Goal: Information Seeking & Learning: Learn about a topic

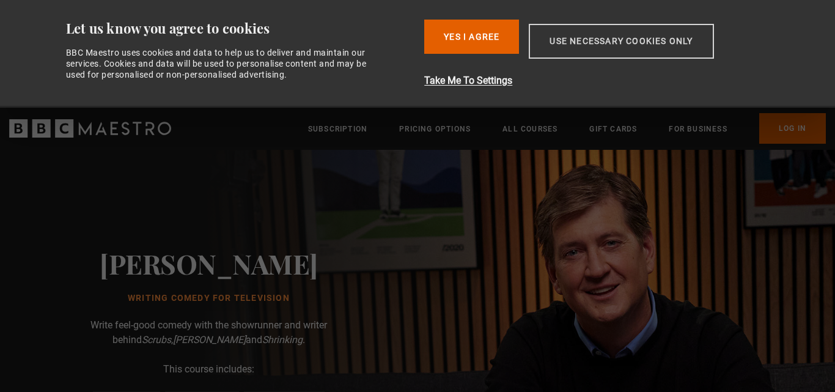
click at [592, 48] on button "Use necessary cookies only" at bounding box center [621, 41] width 185 height 35
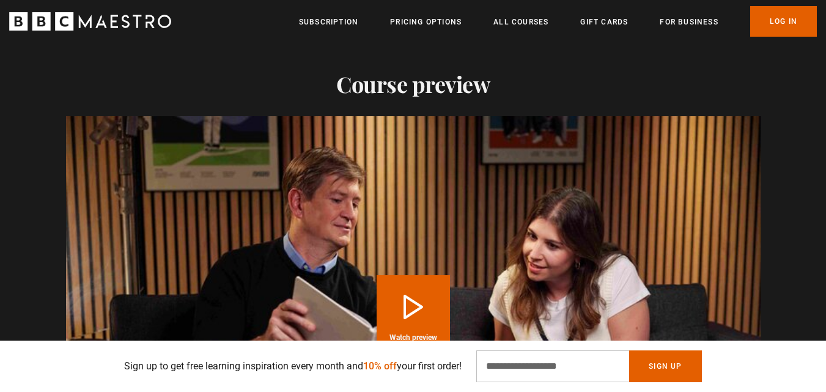
scroll to position [1344, 0]
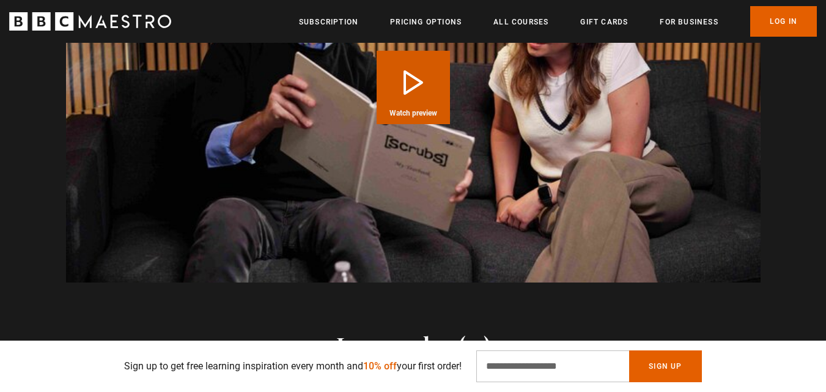
click at [431, 97] on button "Play Course overview for Writing Comedy for Television with Bill Lawrence Watch…" at bounding box center [412, 87] width 73 height 73
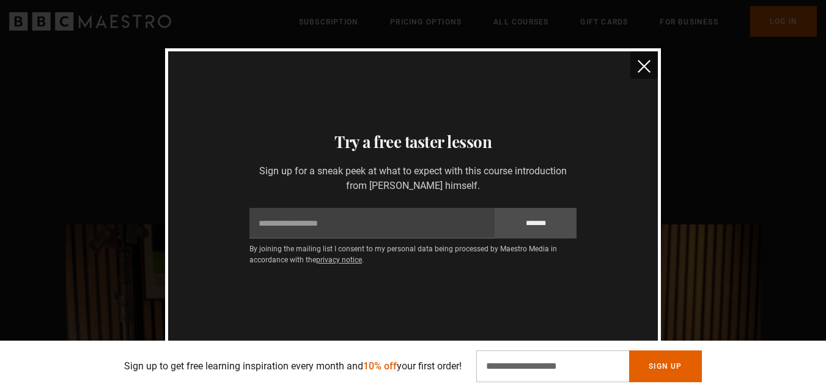
scroll to position [1236, 0]
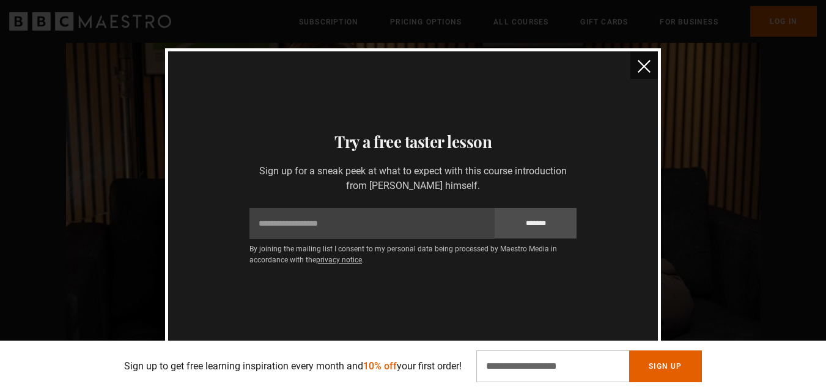
click at [645, 61] on img "close" at bounding box center [643, 66] width 13 height 13
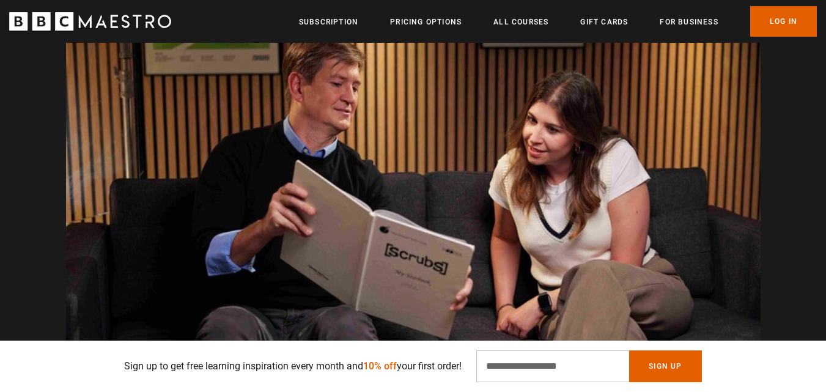
scroll to position [0, 2081]
click at [442, 197] on video "Video Player" at bounding box center [413, 195] width 694 height 391
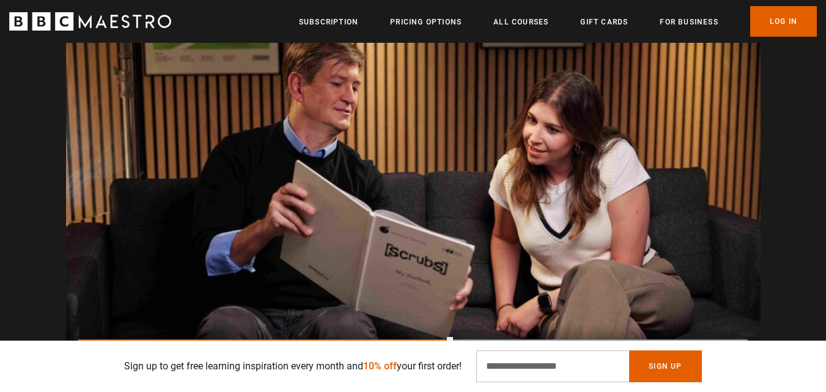
click at [442, 197] on video "Video Player" at bounding box center [413, 195] width 694 height 391
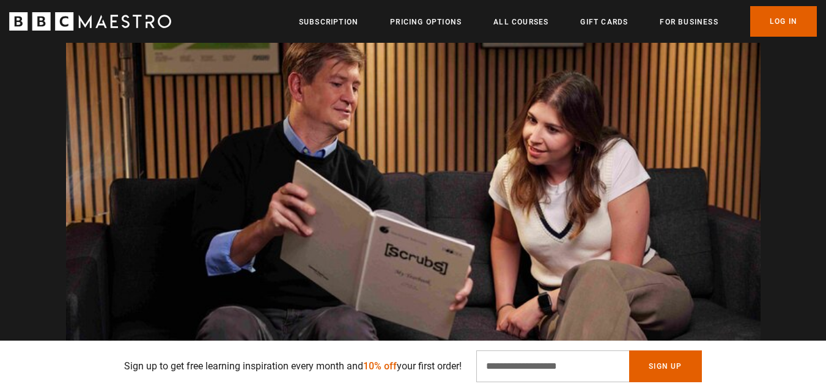
click at [474, 201] on video "Video Player" at bounding box center [413, 195] width 694 height 391
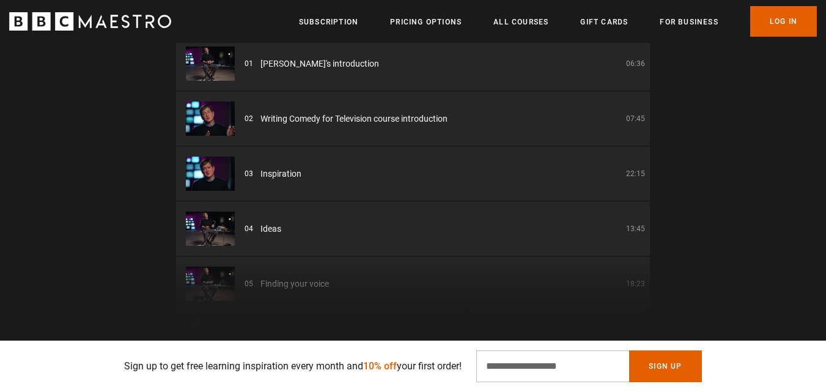
scroll to position [1461, 0]
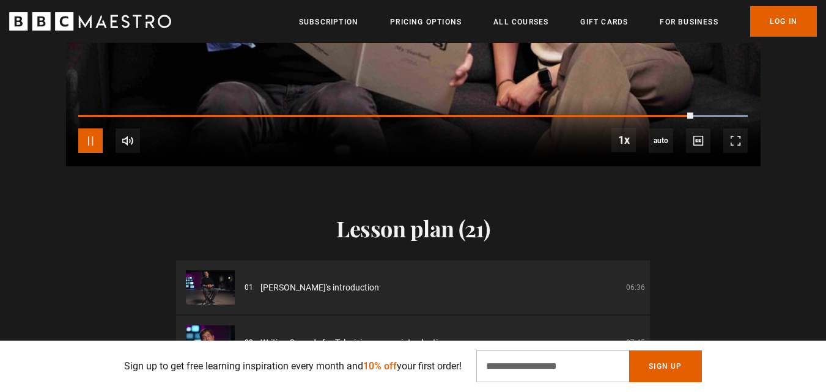
click at [92, 141] on span "Video Player" at bounding box center [90, 140] width 24 height 24
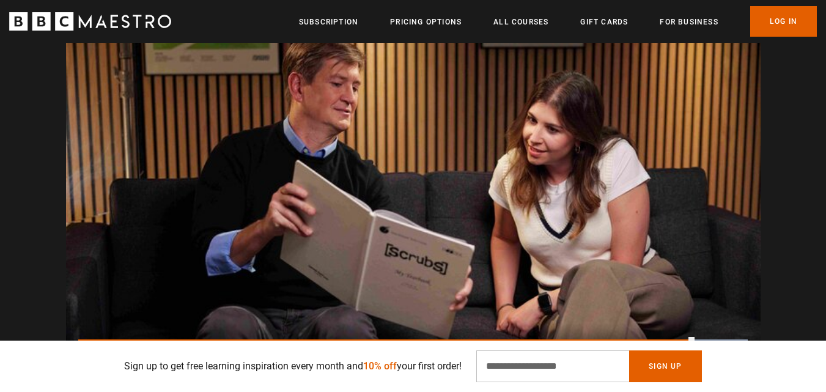
click at [175, 161] on video "Video Player" at bounding box center [413, 195] width 694 height 391
click at [176, 161] on video "Video Player" at bounding box center [413, 195] width 694 height 391
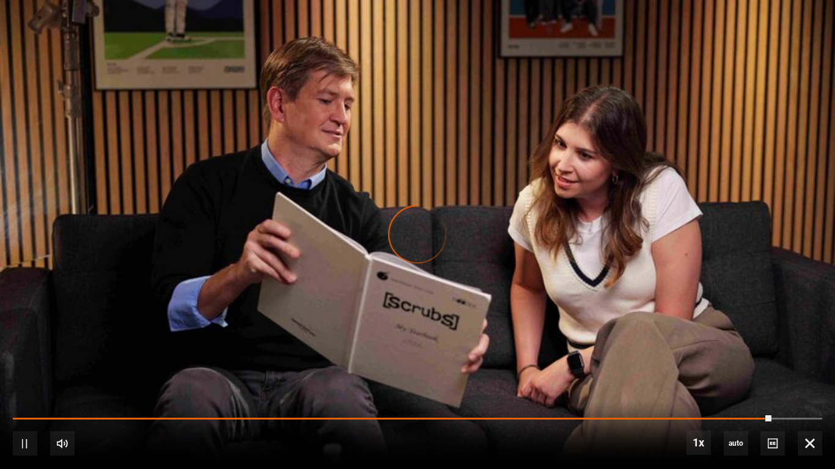
click at [598, 277] on video "Video Player" at bounding box center [417, 234] width 835 height 469
click at [809, 391] on div "10s Skip Back 10 seconds Play 10s Skip Forward 10 seconds Loaded : 93.75% 1:45 …" at bounding box center [417, 436] width 835 height 68
click at [809, 391] on span "Video Player" at bounding box center [810, 443] width 24 height 24
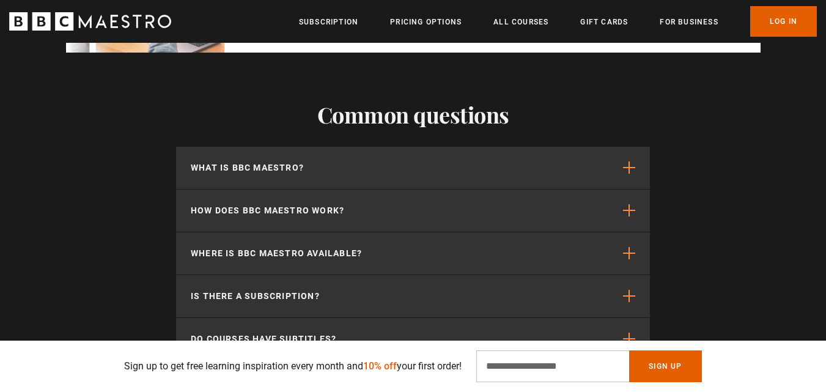
scroll to position [3988, 0]
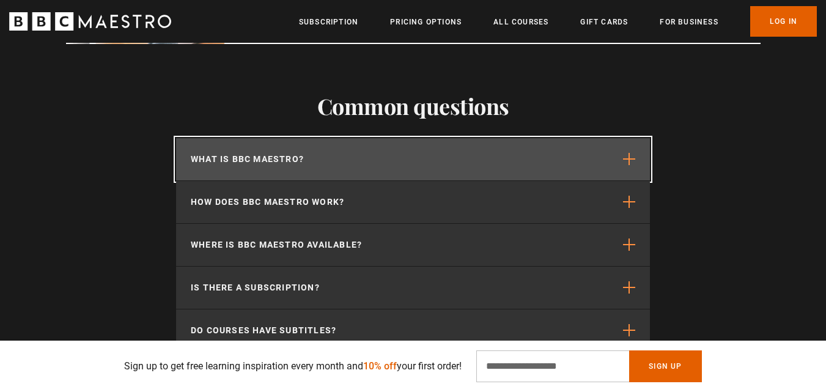
click at [592, 152] on button "What is BBC Maestro?" at bounding box center [413, 159] width 474 height 42
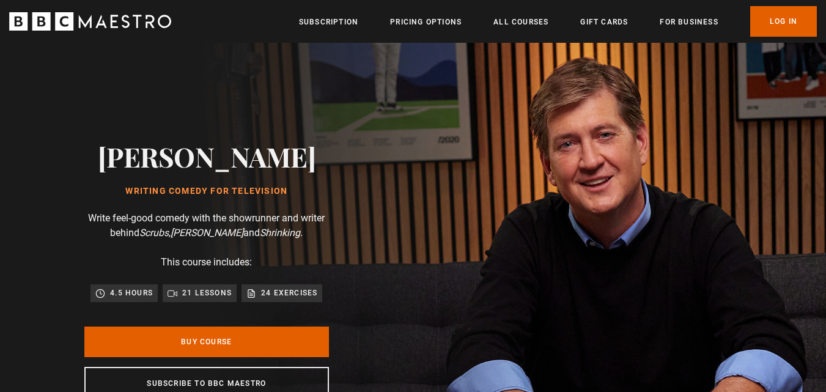
scroll to position [0, 96]
